Goal: Task Accomplishment & Management: Use online tool/utility

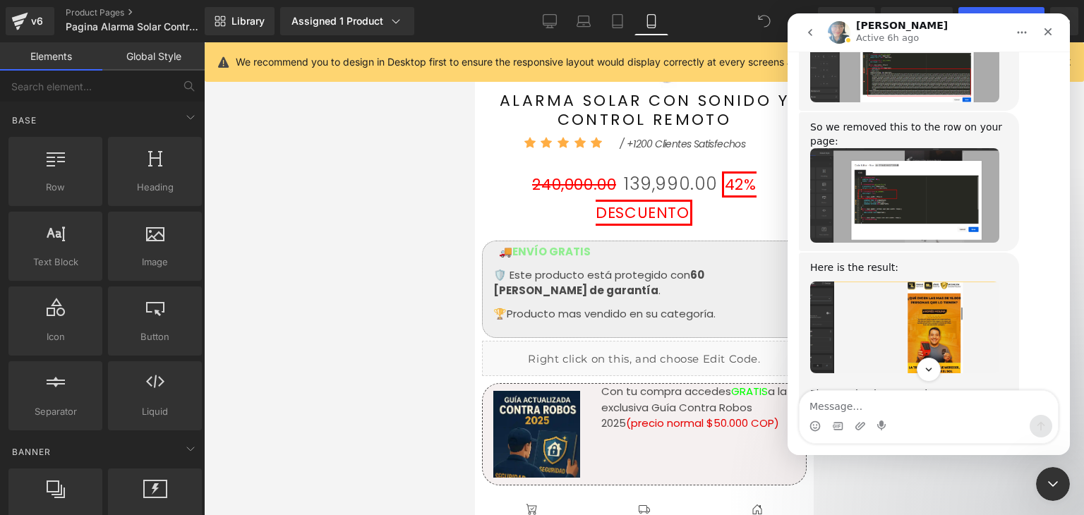
scroll to position [4350, 0]
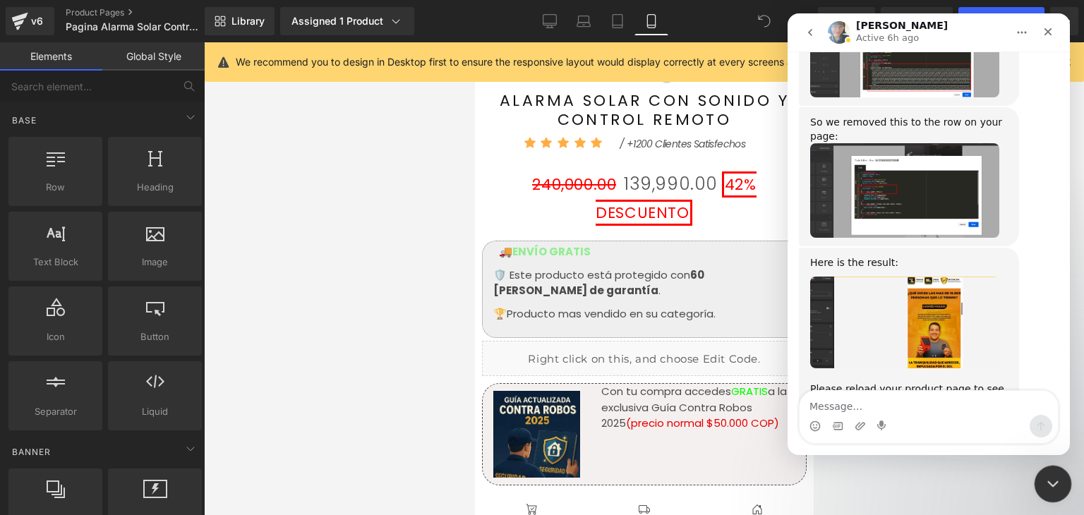
click at [1065, 483] on div "Cerrar Intercom Messenger" at bounding box center [1051, 482] width 34 height 34
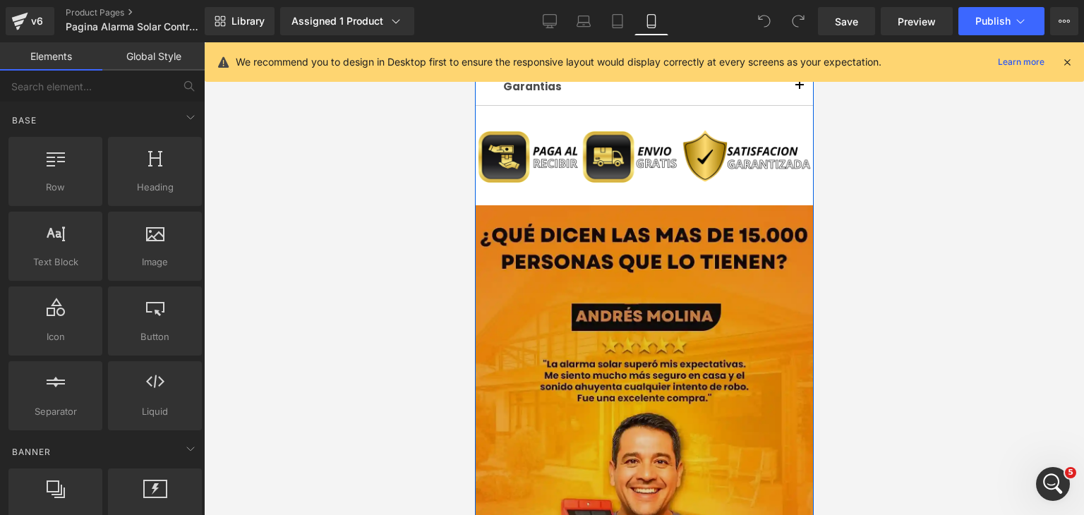
scroll to position [1624, 0]
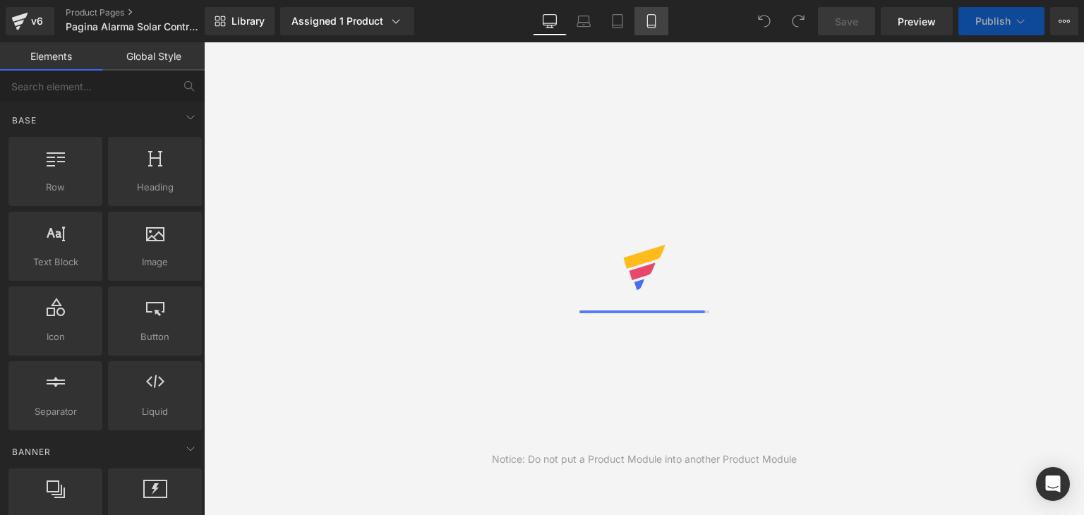
click at [652, 19] on icon at bounding box center [652, 21] width 14 height 14
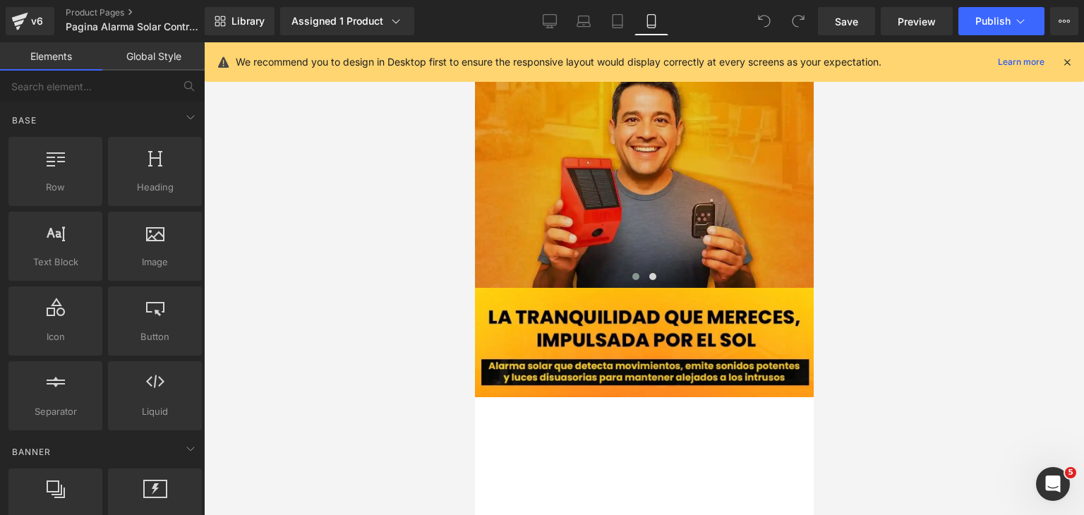
scroll to position [1694, 0]
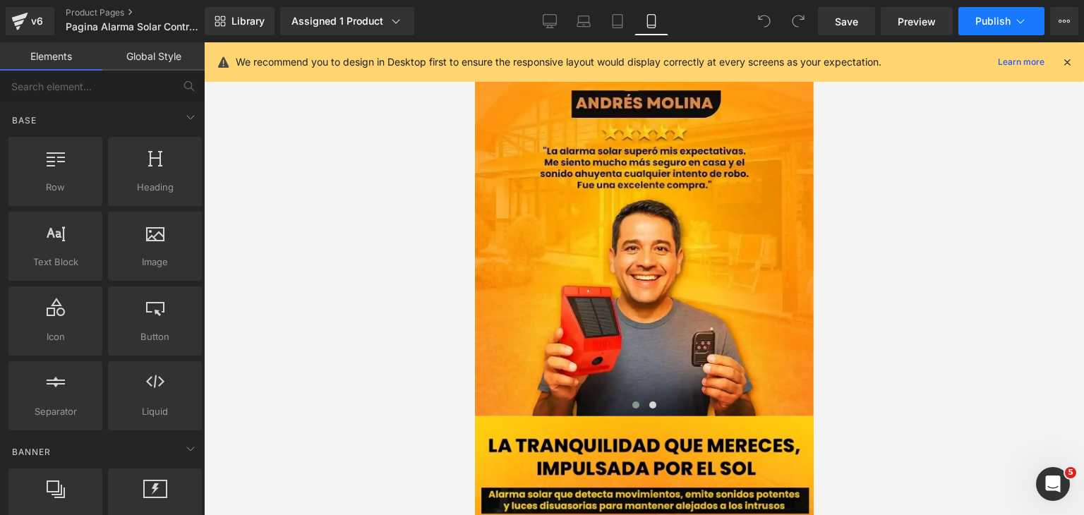
click at [991, 26] on span "Publish" at bounding box center [993, 21] width 35 height 11
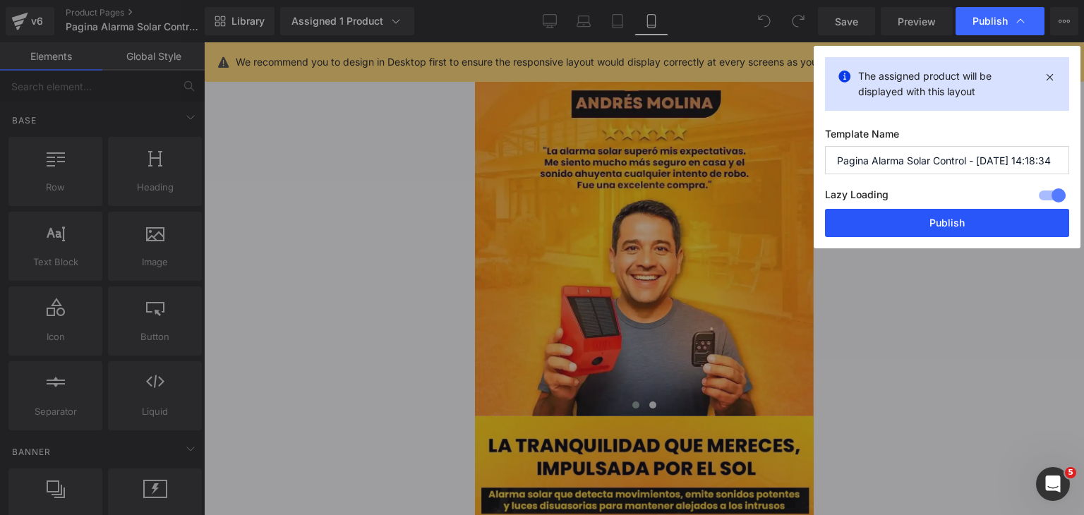
click at [976, 216] on button "Publish" at bounding box center [947, 223] width 244 height 28
